Goal: Information Seeking & Learning: Learn about a topic

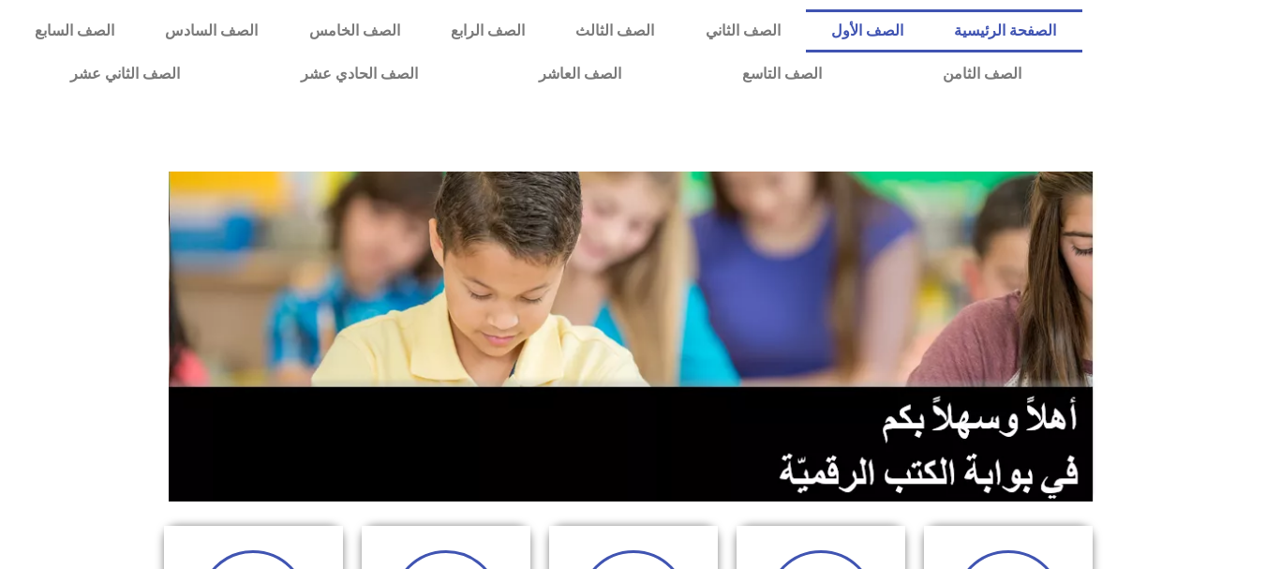
click at [879, 33] on link "الصف الأول" at bounding box center [867, 30] width 123 height 43
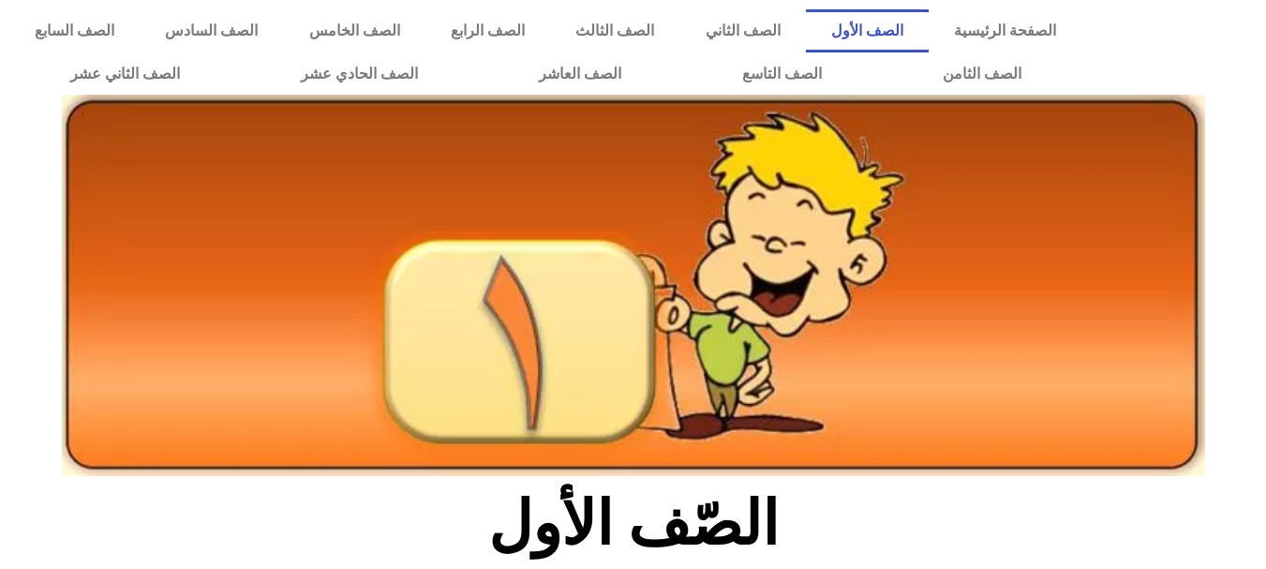
click at [879, 33] on link "الصف الأول" at bounding box center [867, 30] width 123 height 43
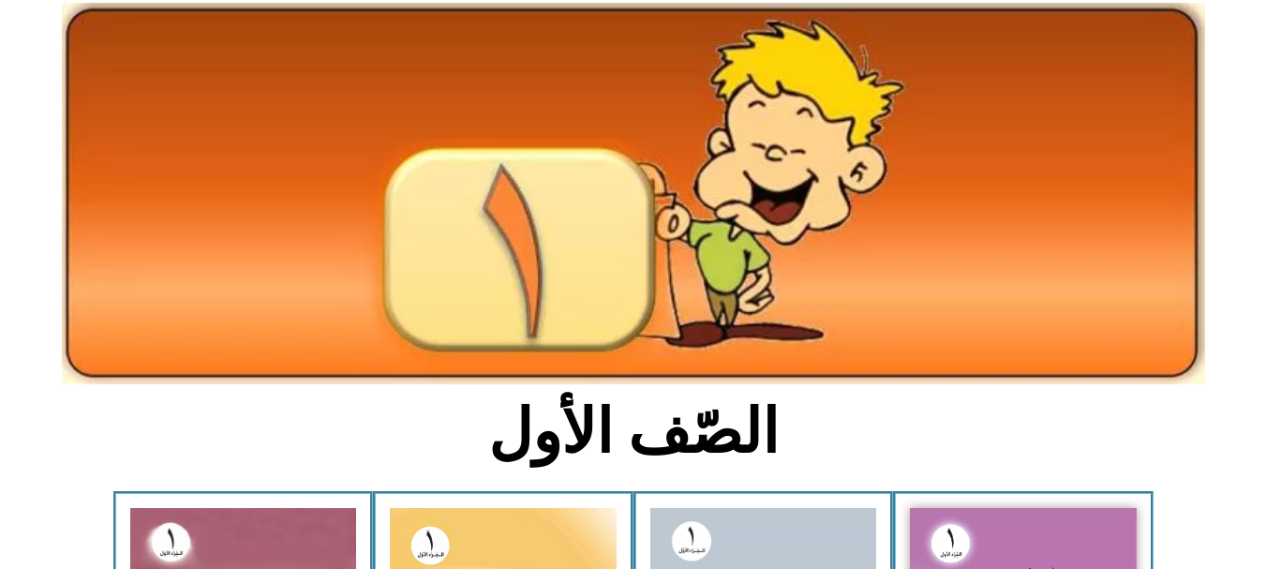
scroll to position [100, 0]
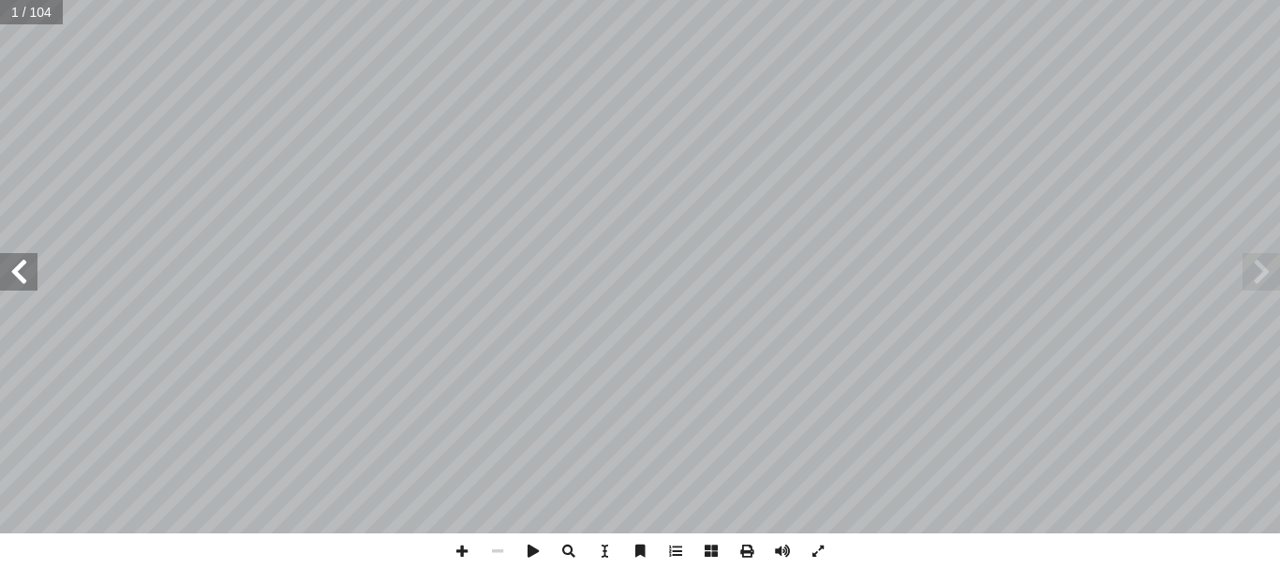
click at [14, 11] on input "text" at bounding box center [31, 12] width 63 height 24
type input "**"
click at [32, 265] on span at bounding box center [18, 271] width 37 height 37
click at [456, 547] on span at bounding box center [462, 551] width 36 height 36
click at [500, 546] on span at bounding box center [498, 551] width 36 height 36
